Goal: Task Accomplishment & Management: Use online tool/utility

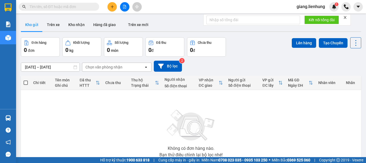
click at [67, 7] on input "text" at bounding box center [61, 7] width 63 height 6
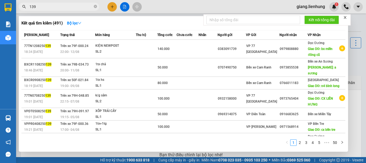
drag, startPoint x: 55, startPoint y: 8, endPoint x: 20, endPoint y: 4, distance: 35.7
click at [20, 4] on span "139" at bounding box center [59, 7] width 80 height 8
click at [346, 18] on icon "close" at bounding box center [345, 17] width 3 height 3
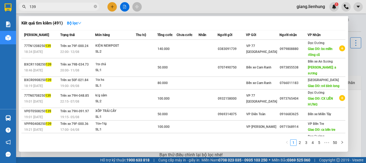
click at [66, 9] on input "139" at bounding box center [61, 7] width 63 height 6
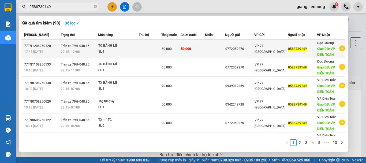
type input "0588739149"
click at [268, 53] on span "VP 77 [GEOGRAPHIC_DATA]" at bounding box center [270, 49] width 31 height 10
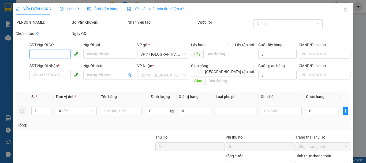
type input "0772059270"
type input "0588739149"
type input "VP DIÊN TOÀN"
type input "50.000"
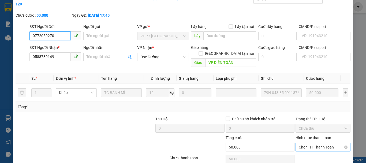
scroll to position [44, 0]
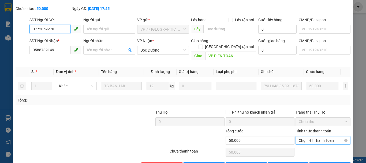
click at [318, 136] on span "Chọn HT Thanh Toán" at bounding box center [323, 140] width 49 height 8
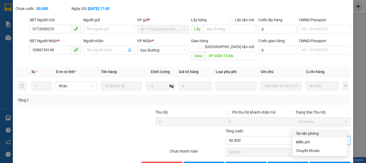
click at [314, 133] on div "Tại văn phòng" at bounding box center [320, 133] width 48 height 6
type input "0"
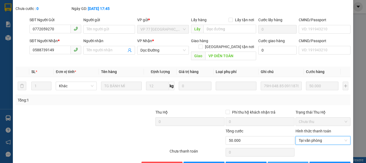
click at [286, 163] on span "[PERSON_NAME] thay đổi" at bounding box center [299, 166] width 43 height 6
